Goal: Task Accomplishment & Management: Manage account settings

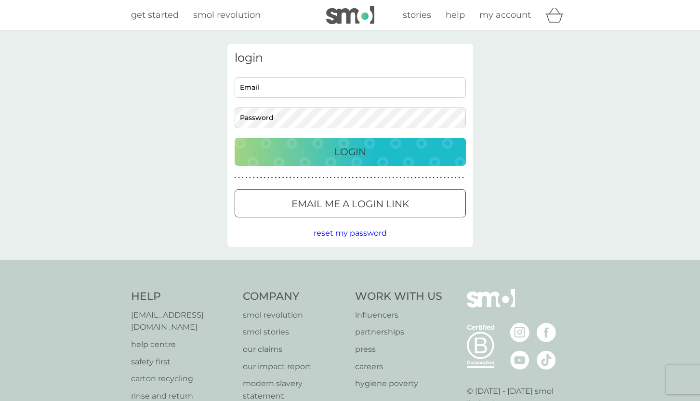
type input "[EMAIL_ADDRESS][DOMAIN_NAME]"
click at [327, 151] on div "Login" at bounding box center [350, 151] width 212 height 15
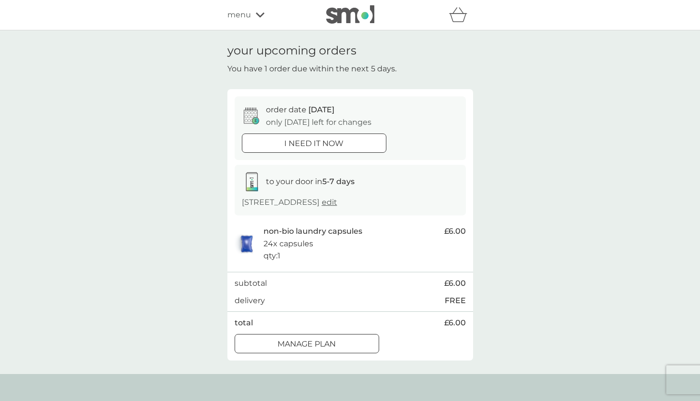
click at [337, 203] on span "edit" at bounding box center [329, 201] width 15 height 9
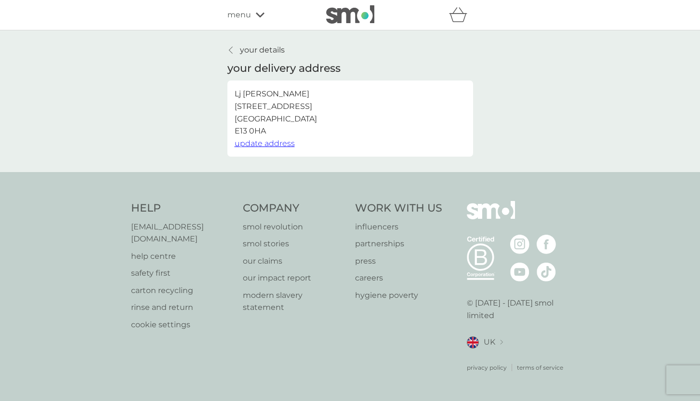
click at [234, 51] on div at bounding box center [231, 50] width 7 height 8
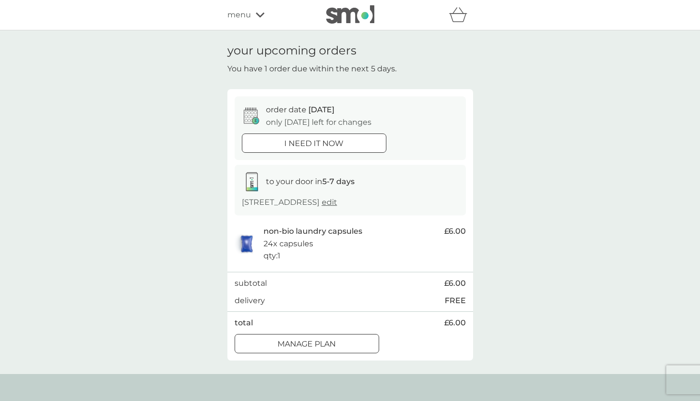
click at [303, 326] on div "total £6.00" at bounding box center [350, 322] width 231 height 13
click at [306, 342] on div at bounding box center [306, 342] width 1 height 1
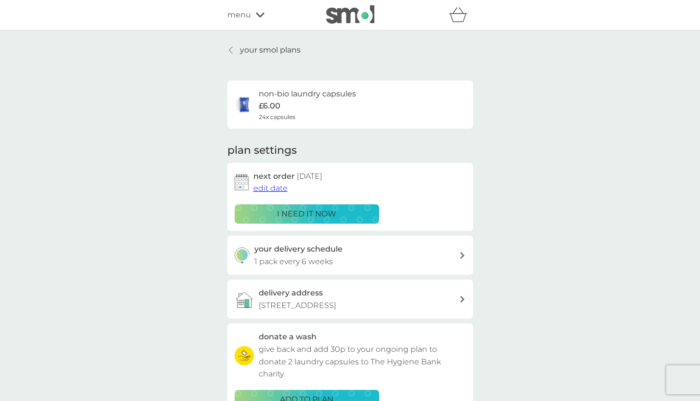
click at [279, 189] on span "edit date" at bounding box center [270, 188] width 34 height 9
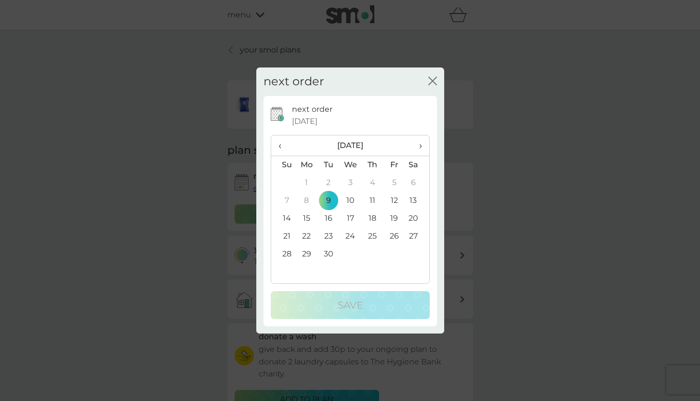
click at [423, 147] on th "›" at bounding box center [417, 145] width 24 height 21
click at [328, 203] on td "7" at bounding box center [328, 201] width 22 height 18
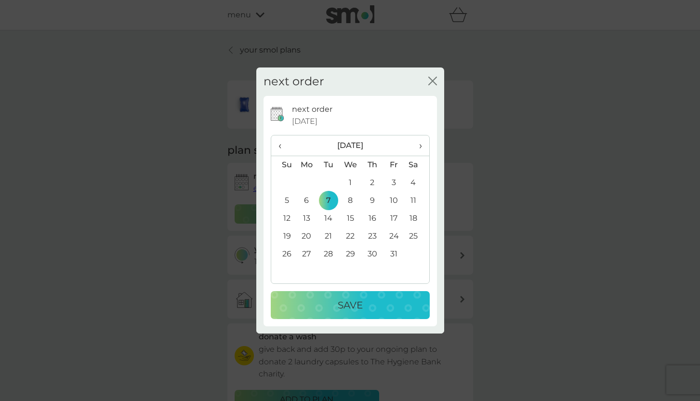
click at [361, 303] on p "Save" at bounding box center [350, 304] width 25 height 15
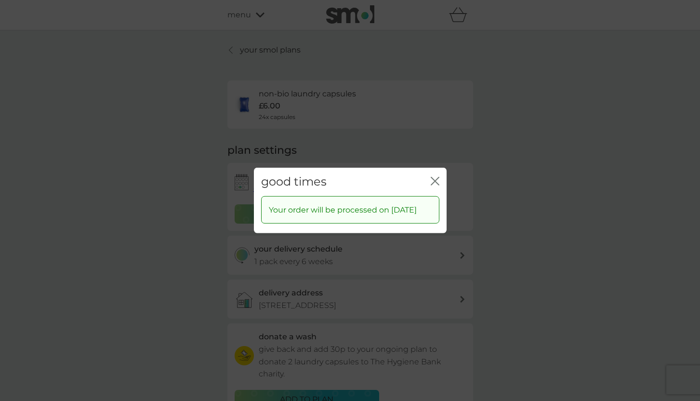
click at [434, 177] on icon "close" at bounding box center [433, 181] width 4 height 8
